Goal: Task Accomplishment & Management: Manage account settings

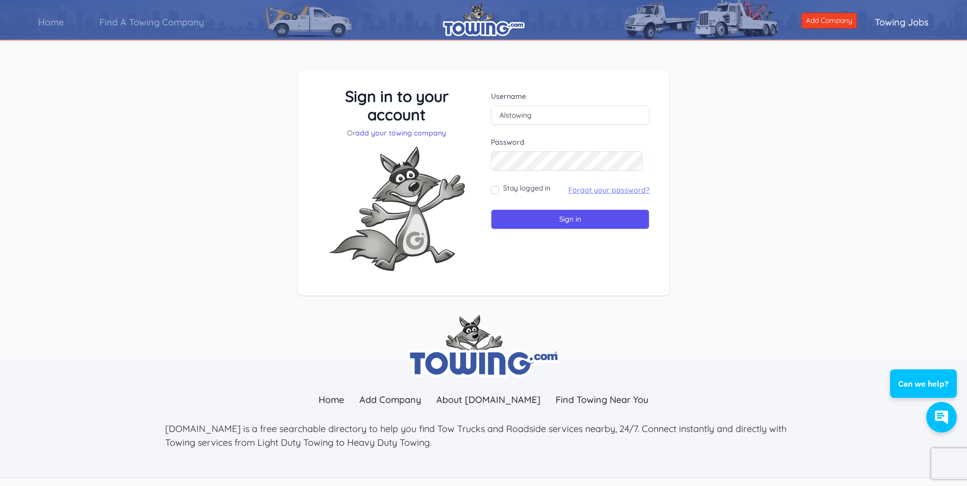
click at [584, 190] on link "Forgot your password?" at bounding box center [608, 190] width 81 height 9
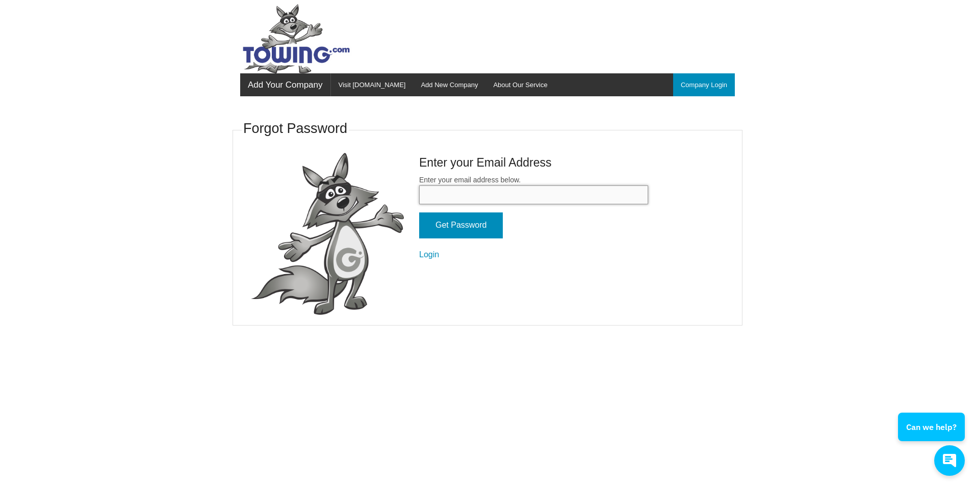
click at [532, 195] on input "Enter your email address below." at bounding box center [533, 195] width 229 height 19
type input "[EMAIL_ADDRESS][DOMAIN_NAME]"
click at [458, 226] on input "Get Password" at bounding box center [461, 226] width 84 height 26
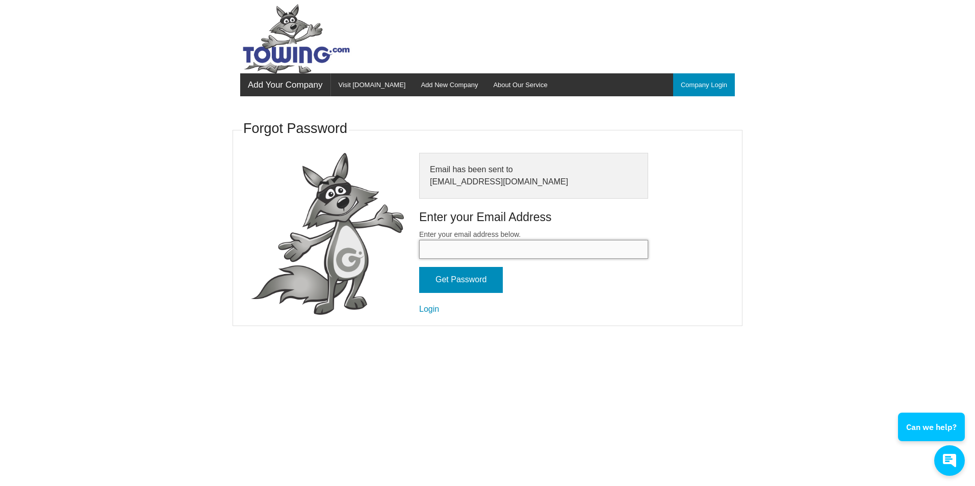
click at [507, 248] on input "Enter your email address below." at bounding box center [533, 249] width 229 height 19
type input "[EMAIL_ADDRESS][DOMAIN_NAME]"
click at [451, 282] on input "Get Password" at bounding box center [461, 280] width 84 height 26
click at [427, 311] on link "Login" at bounding box center [429, 309] width 20 height 9
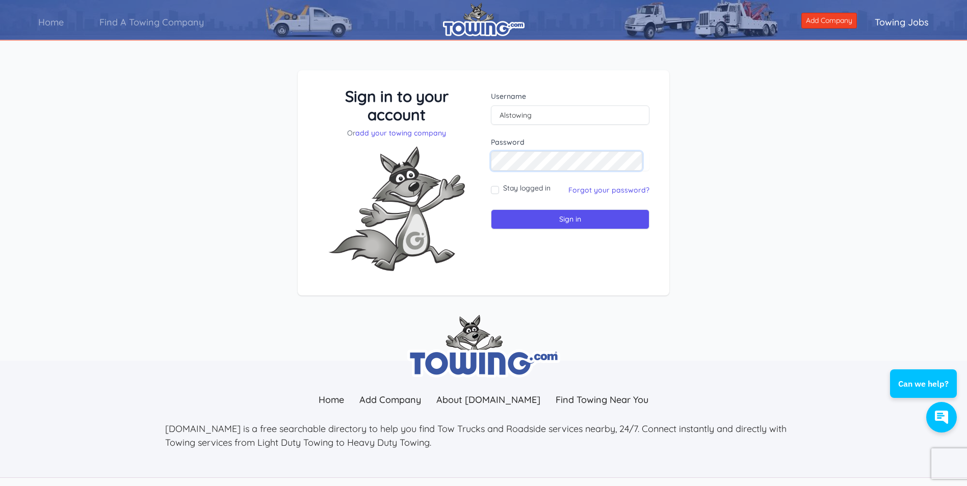
click at [491, 210] on input "Sign in" at bounding box center [570, 220] width 159 height 20
click at [513, 117] on input "text" at bounding box center [570, 115] width 159 height 19
type input "ALSTOWING"
click at [554, 220] on input "Sign in" at bounding box center [570, 220] width 159 height 20
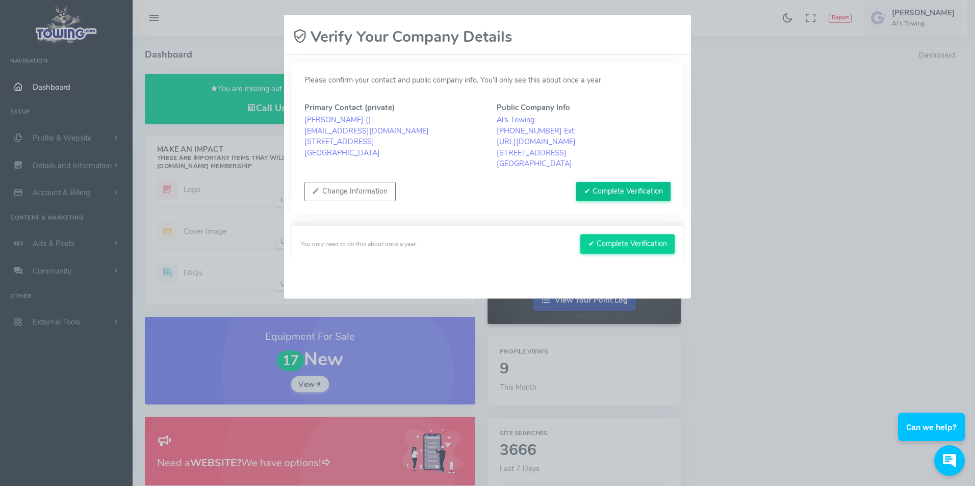
click at [611, 189] on button "✔ Complete Verification" at bounding box center [623, 191] width 94 height 19
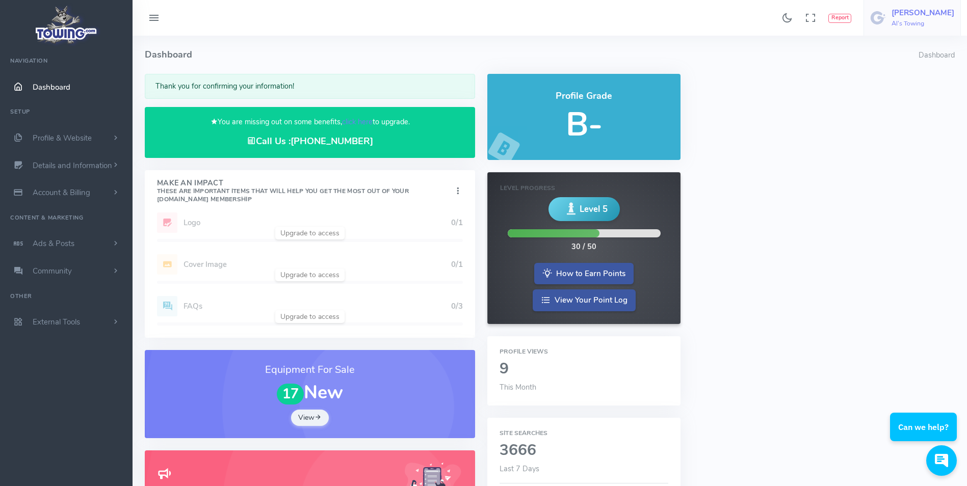
click at [887, 14] on img at bounding box center [878, 18] width 16 height 16
click at [892, 96] on span "Logout" at bounding box center [896, 97] width 23 height 10
